Goal: Task Accomplishment & Management: Manage account settings

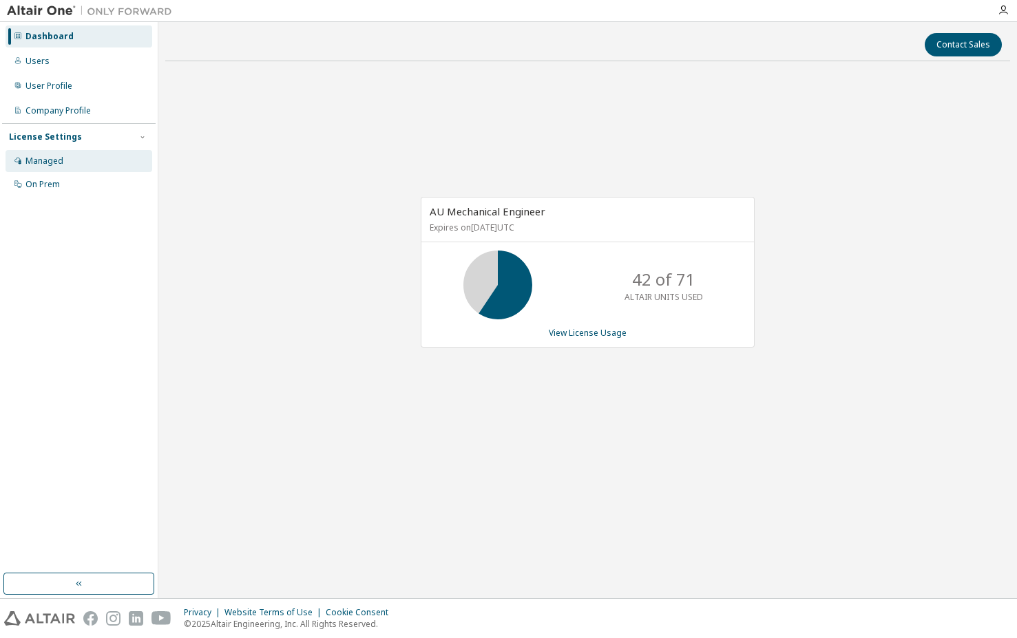
click at [72, 163] on div "Managed" at bounding box center [79, 161] width 147 height 22
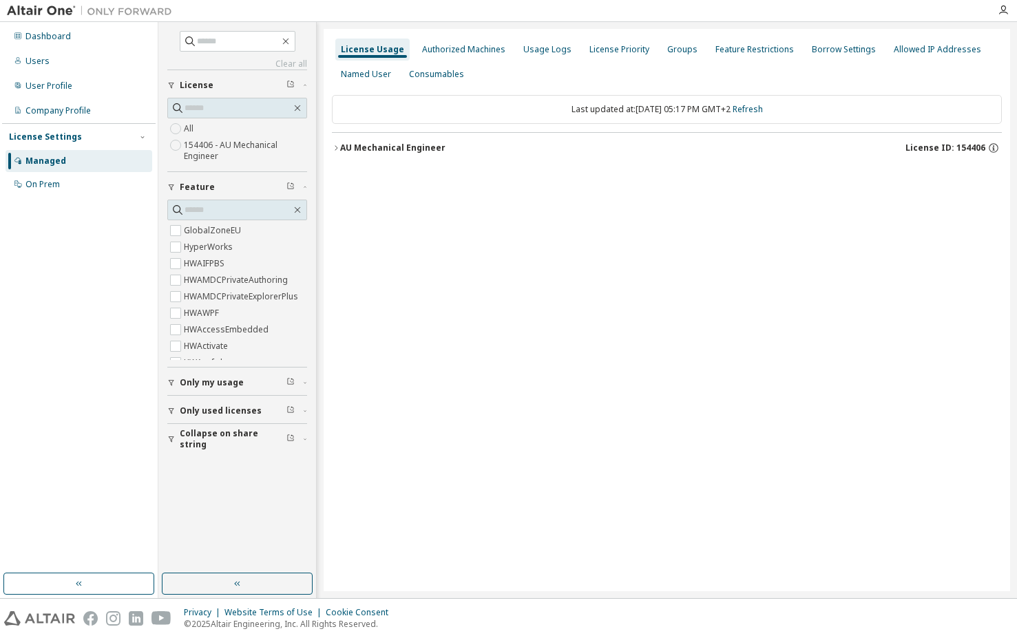
click at [334, 146] on icon "button" at bounding box center [336, 148] width 8 height 8
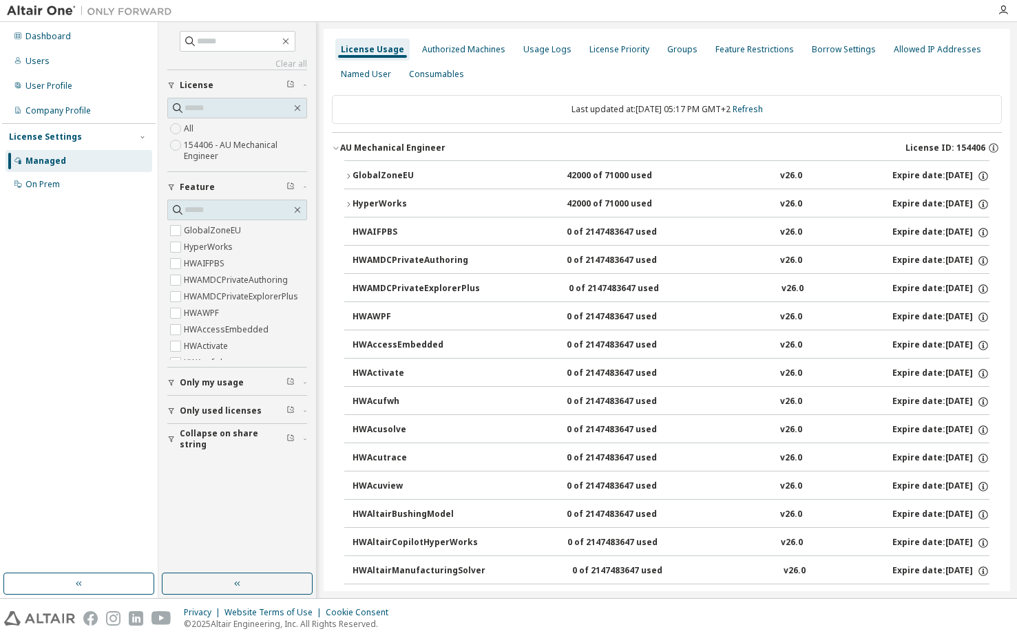
click at [350, 207] on icon "button" at bounding box center [348, 204] width 8 height 8
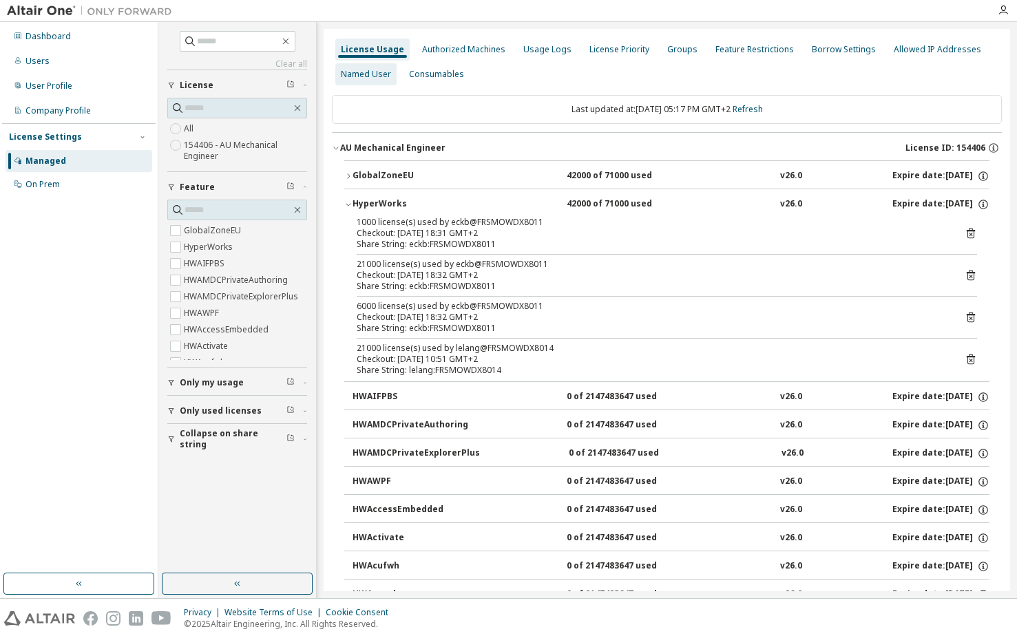
click at [370, 72] on div "Named User" at bounding box center [366, 74] width 50 height 11
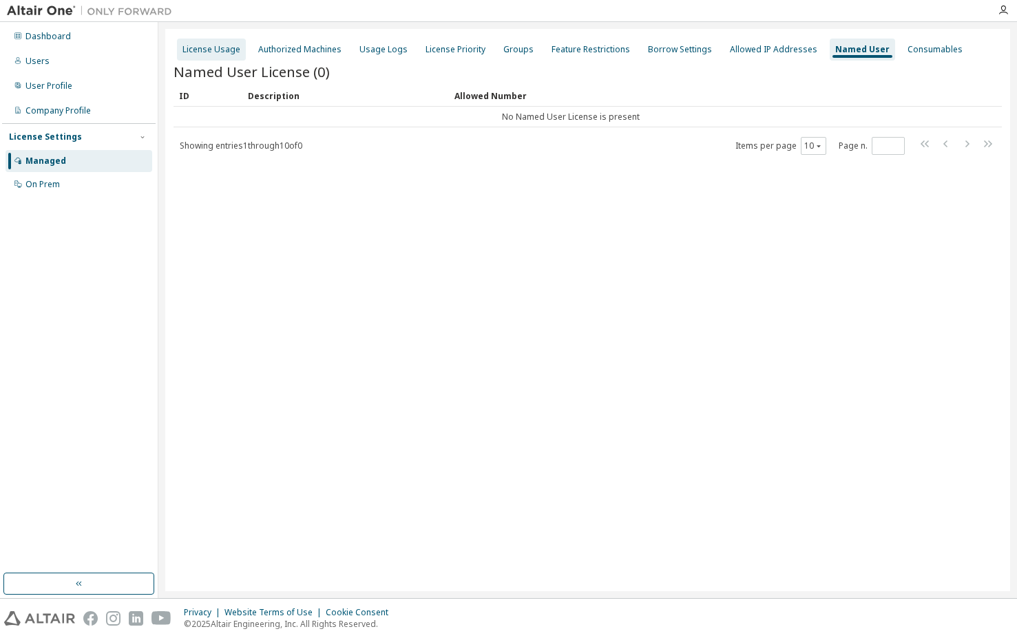
click at [223, 54] on div "License Usage" at bounding box center [211, 49] width 58 height 11
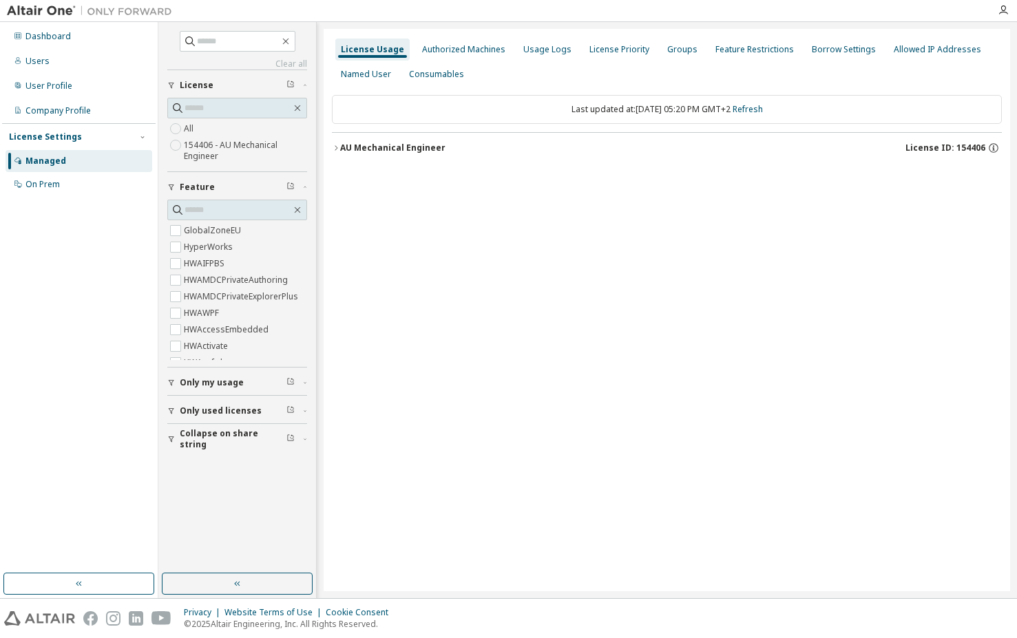
click at [192, 125] on label "All" at bounding box center [190, 128] width 12 height 17
click at [413, 146] on div "AU Mechanical Engineer" at bounding box center [392, 148] width 105 height 11
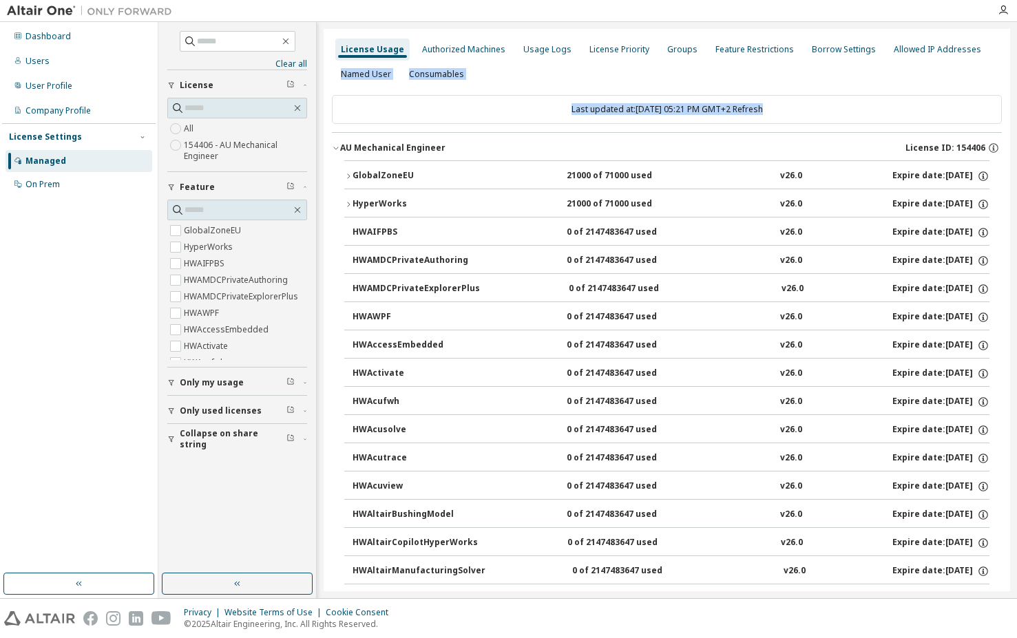
drag, startPoint x: 1002, startPoint y: 45, endPoint x: 1005, endPoint y: 114, distance: 69.6
click at [1005, 114] on div "License Usage Authorized Machines Usage Logs License Priority Groups Feature Re…" at bounding box center [667, 310] width 686 height 562
